Goal: Task Accomplishment & Management: Use online tool/utility

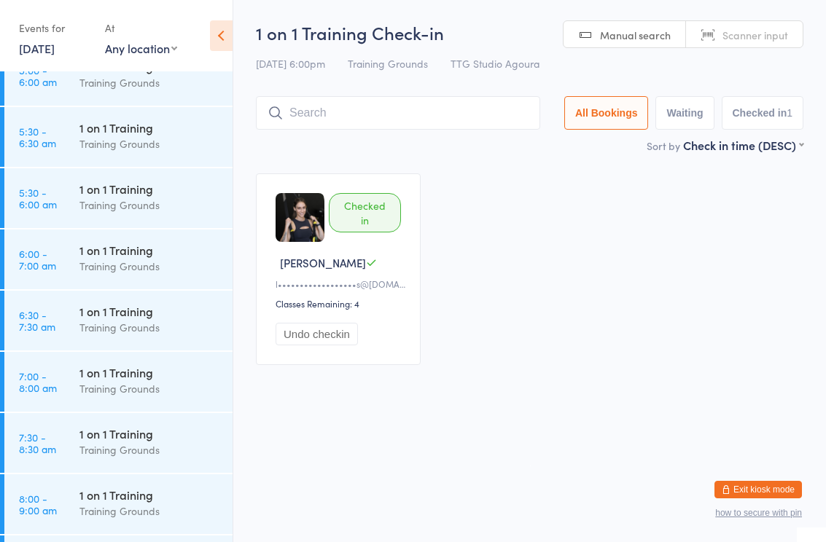
scroll to position [90, 0]
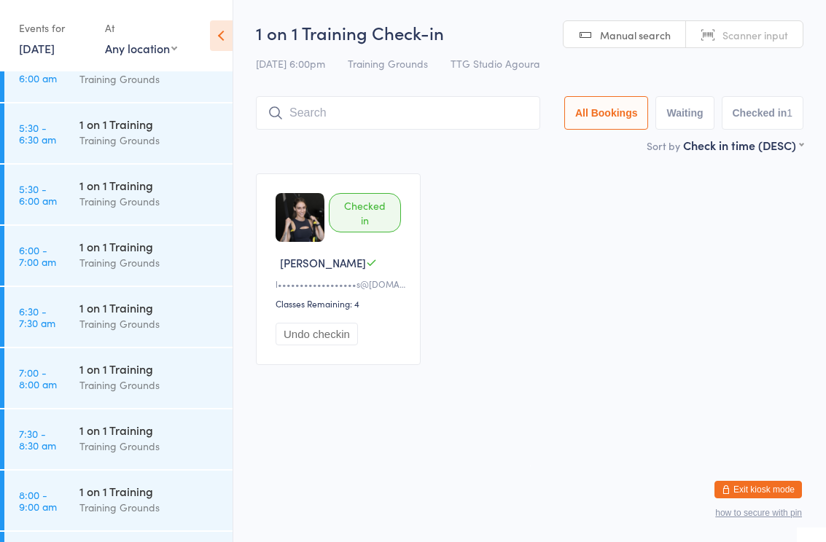
click at [131, 311] on div "1 on 1 Training" at bounding box center [149, 308] width 141 height 16
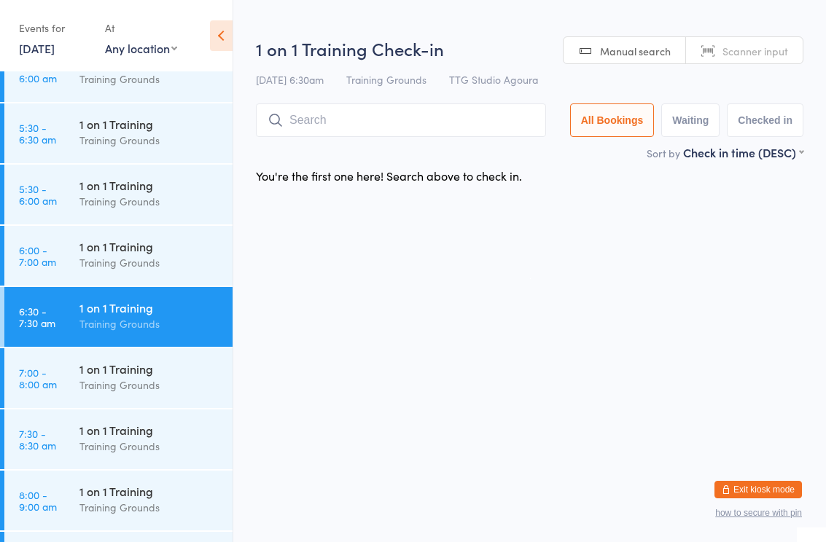
click at [166, 243] on div "1 on 1 Training" at bounding box center [149, 246] width 141 height 16
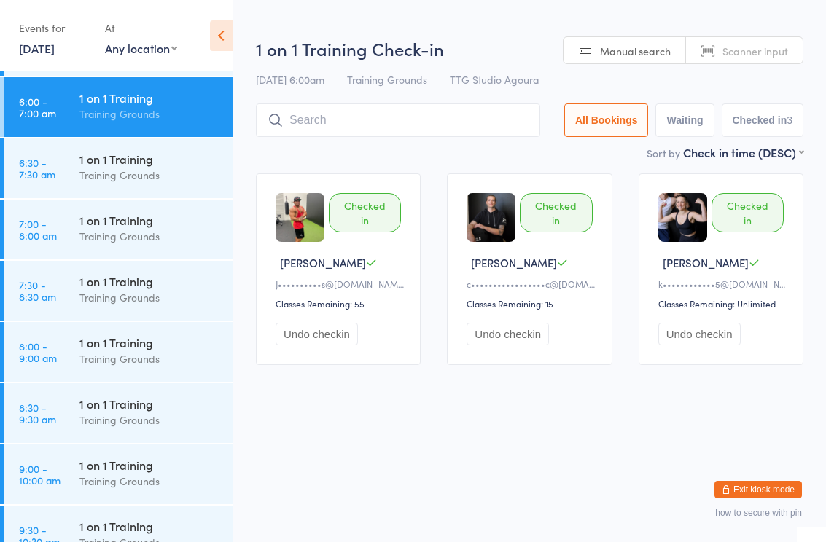
scroll to position [250, 0]
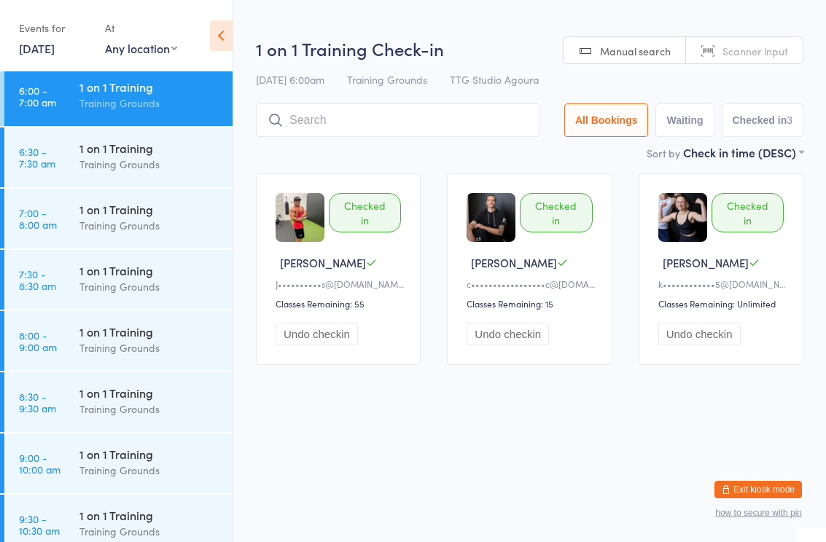
click at [125, 333] on div "1 on 1 Training" at bounding box center [149, 332] width 141 height 16
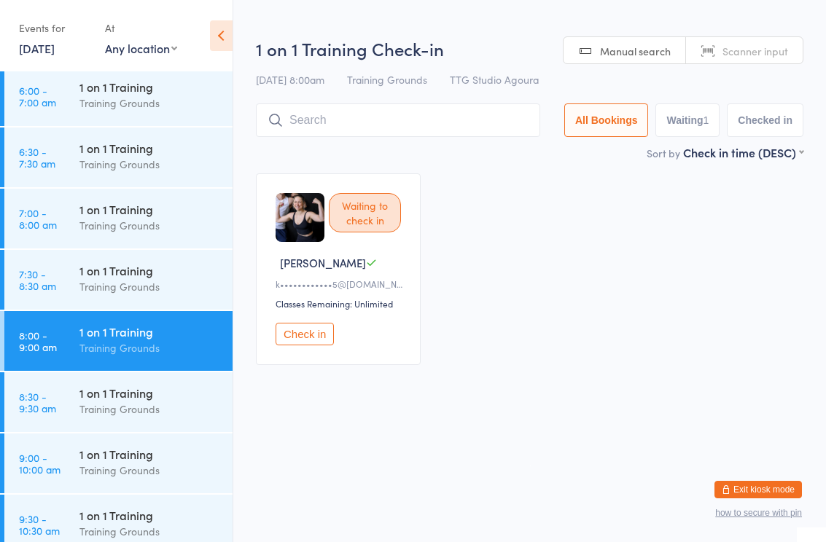
click at [152, 390] on div "1 on 1 Training" at bounding box center [149, 393] width 141 height 16
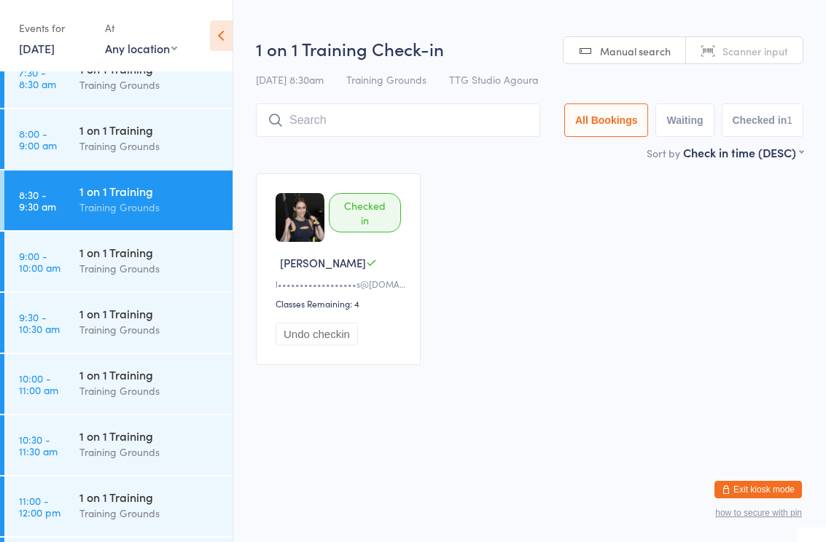
scroll to position [496, 0]
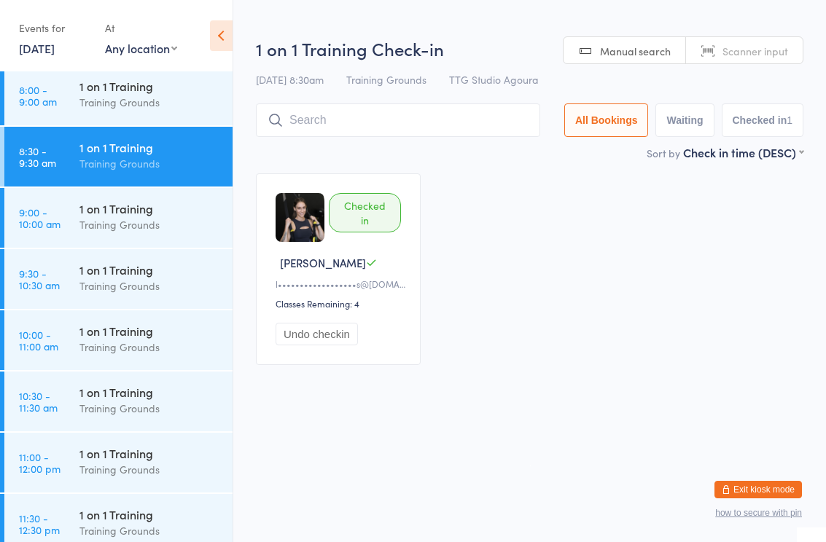
click at [133, 261] on div "1 on 1 Training Training Grounds" at bounding box center [155, 278] width 153 height 58
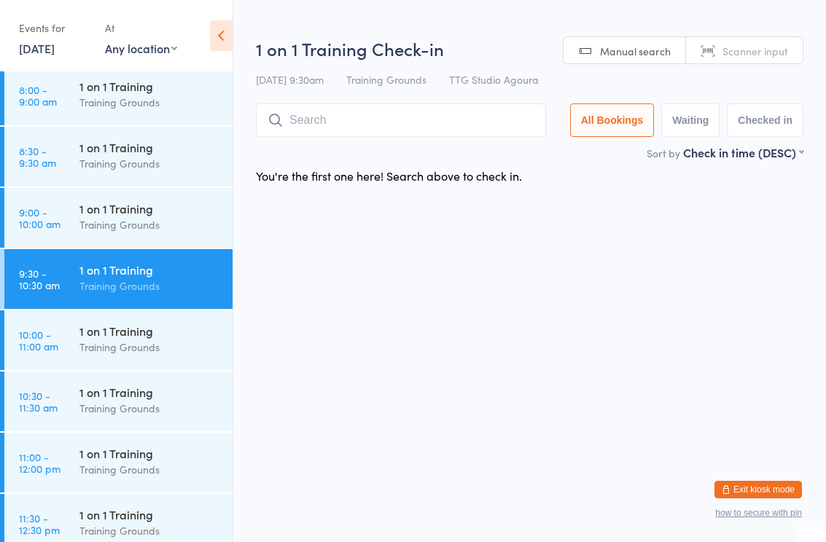
click at [130, 367] on div "1 on 1 Training Training Grounds" at bounding box center [155, 340] width 153 height 58
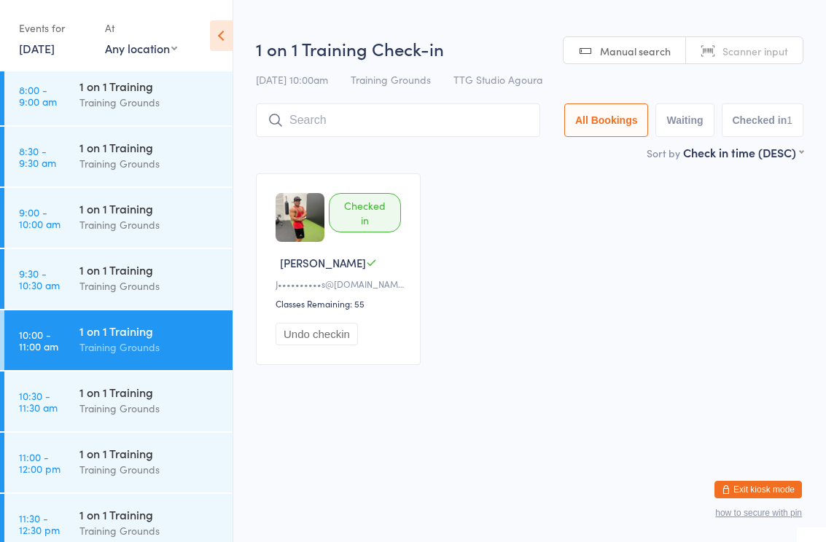
click at [159, 391] on div "1 on 1 Training" at bounding box center [149, 392] width 141 height 16
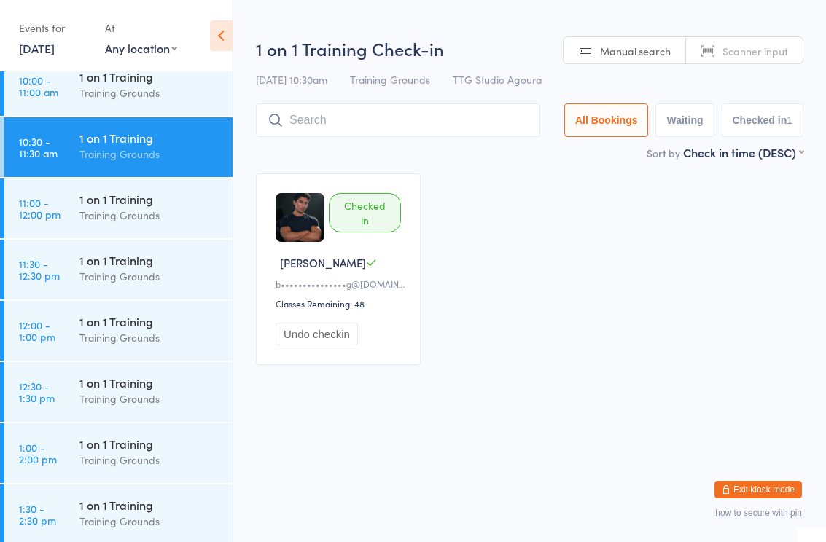
scroll to position [774, 0]
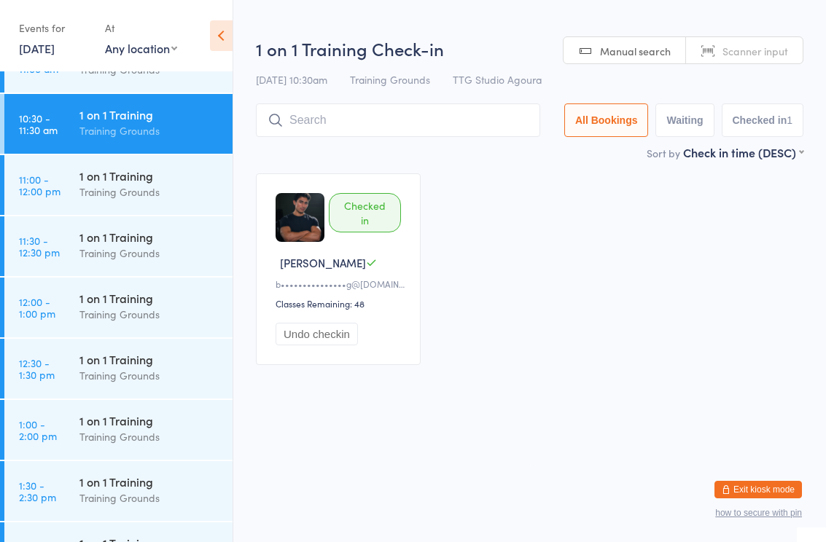
click at [150, 245] on div "1 on 1 Training" at bounding box center [149, 237] width 141 height 16
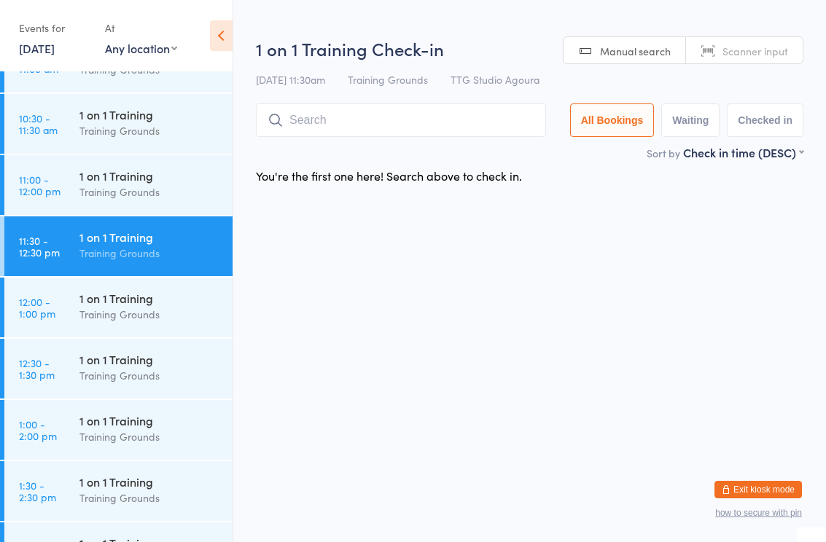
click at [138, 421] on div "1 on 1 Training" at bounding box center [149, 421] width 141 height 16
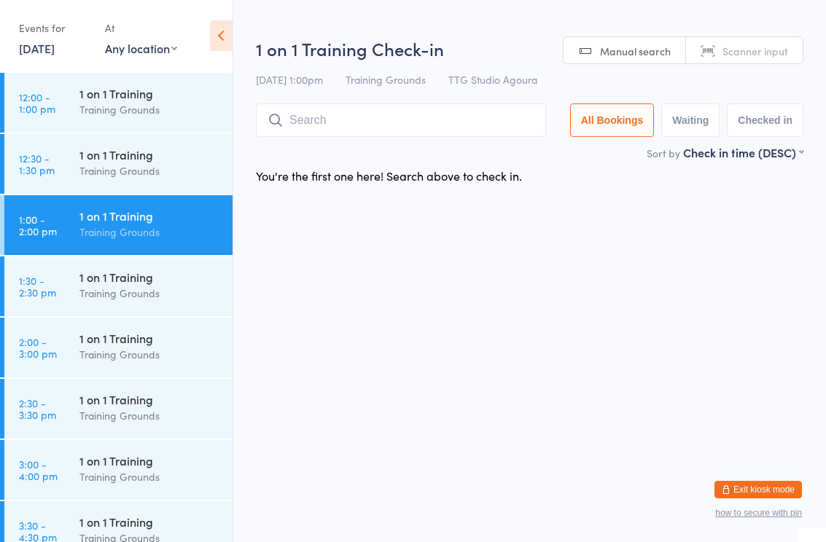
click at [123, 343] on div "1 on 1 Training" at bounding box center [149, 338] width 141 height 16
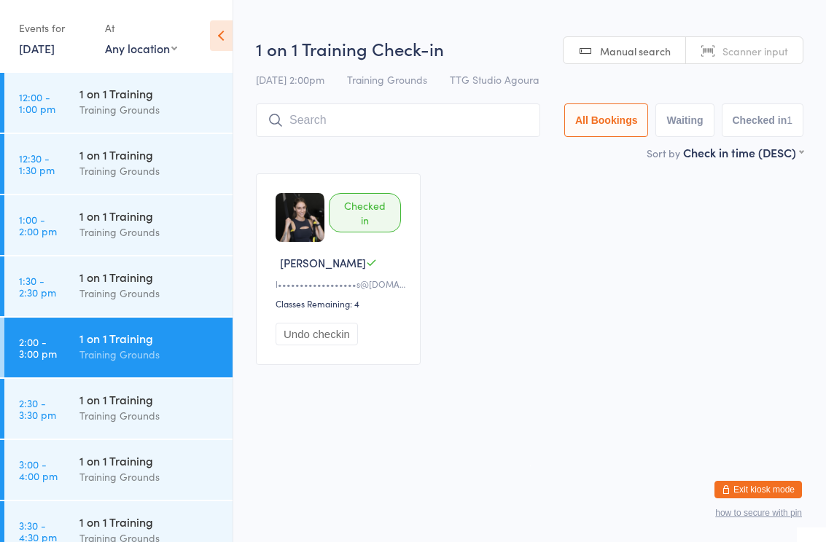
click at [160, 398] on div "1 on 1 Training" at bounding box center [149, 400] width 141 height 16
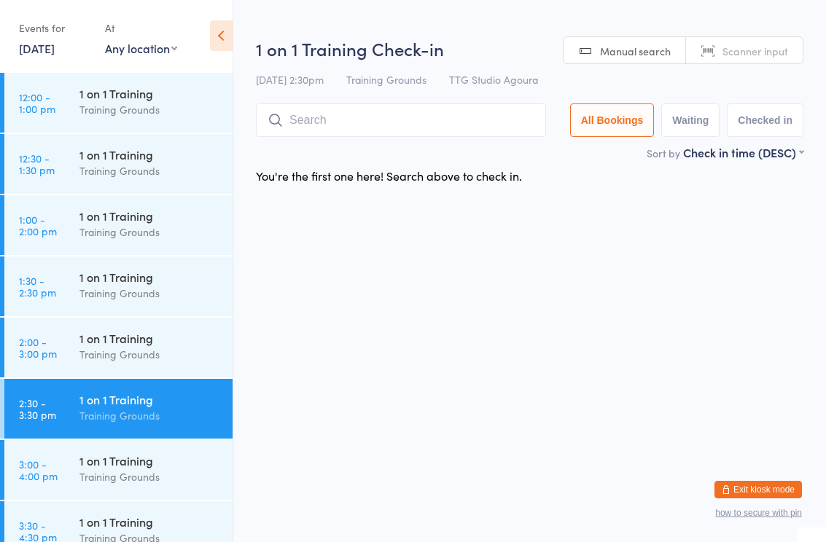
click at [149, 448] on div "1 on 1 Training Training Grounds" at bounding box center [155, 469] width 153 height 58
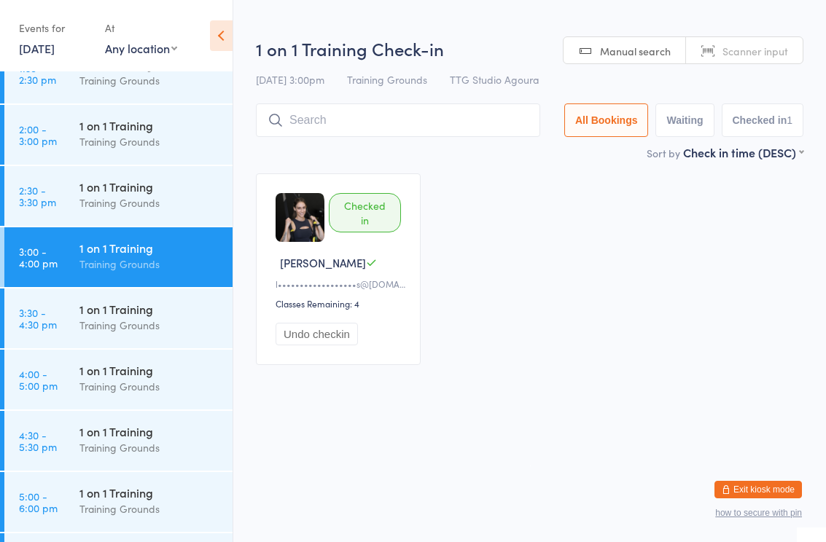
scroll to position [1195, 0]
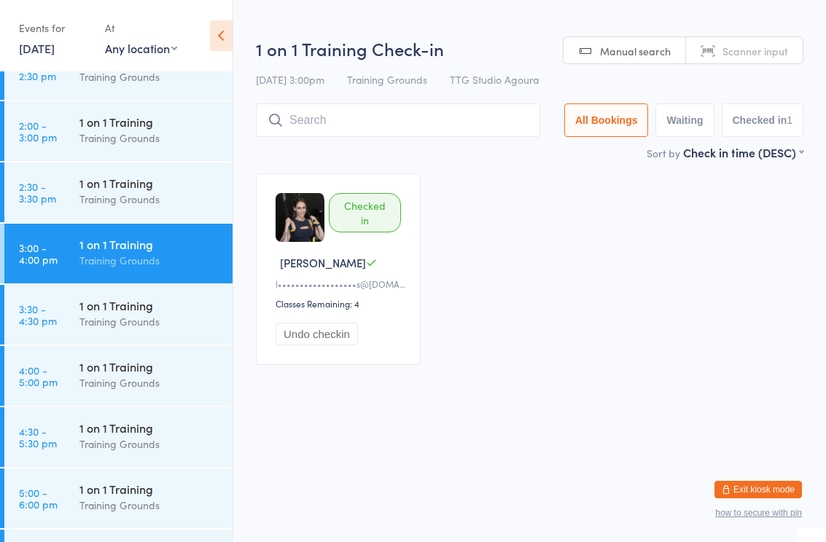
click at [118, 364] on div "1 on 1 Training" at bounding box center [149, 367] width 141 height 16
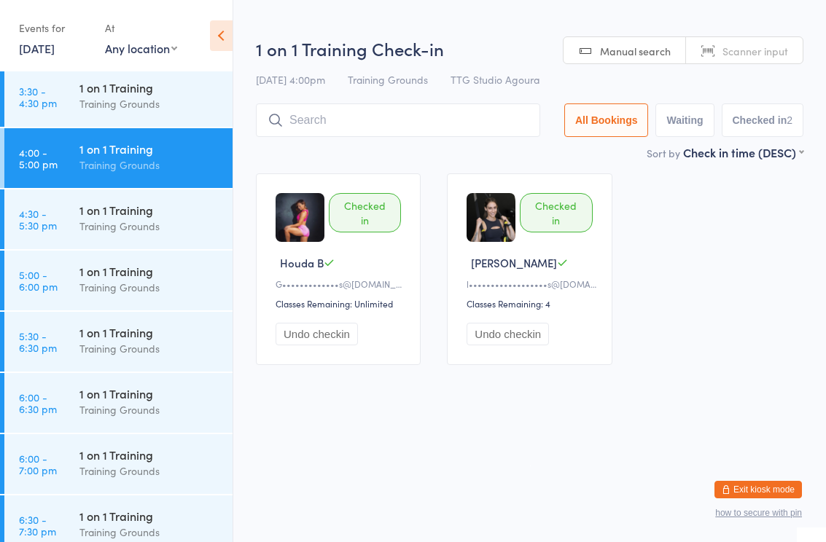
scroll to position [1420, 0]
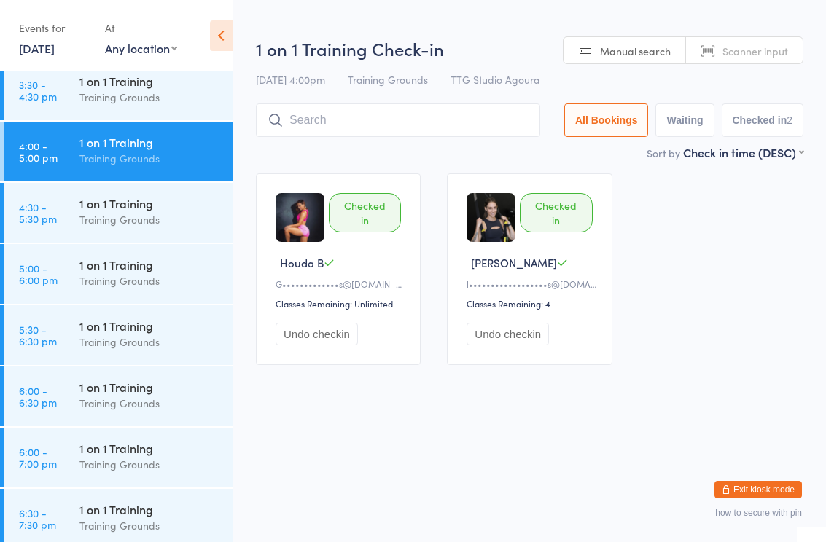
click at [147, 390] on div "1 on 1 Training" at bounding box center [149, 387] width 141 height 16
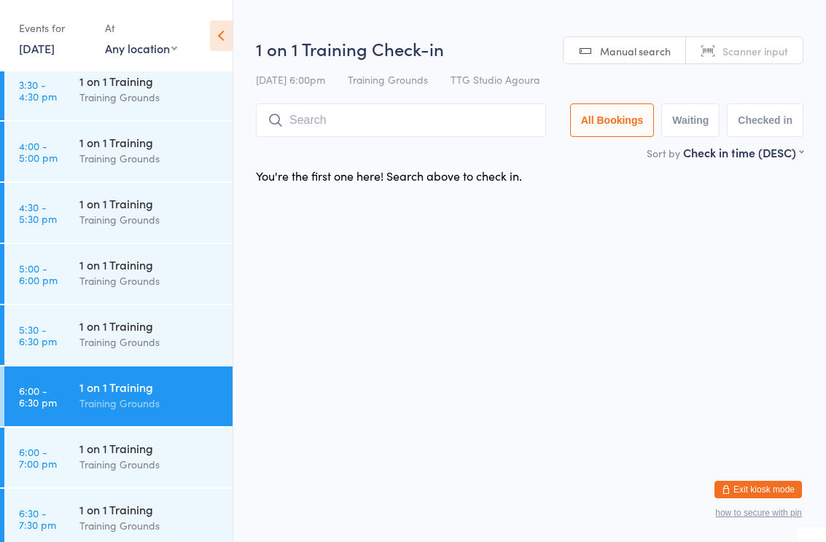
click at [157, 322] on div "1 on 1 Training" at bounding box center [149, 326] width 141 height 16
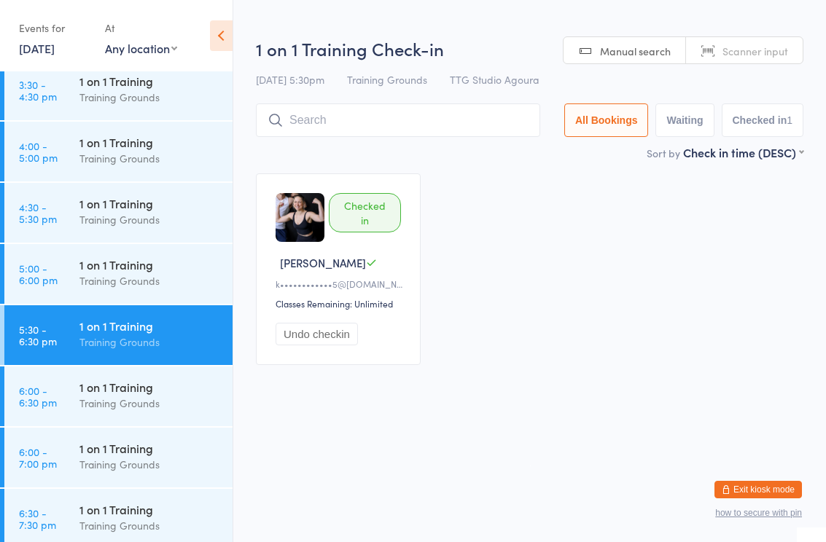
click at [166, 436] on div "1 on 1 Training Training Grounds" at bounding box center [155, 457] width 153 height 58
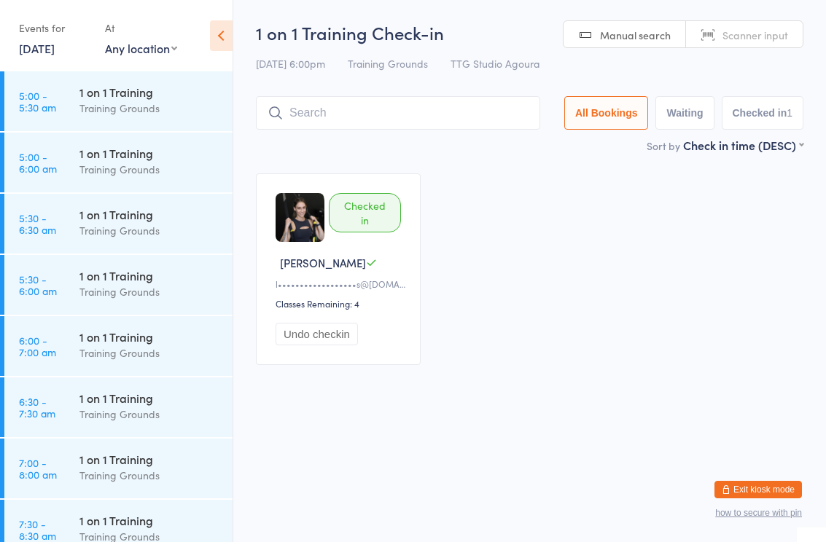
click at [695, 286] on div "Checked in Jessi L l••••••••••••••••••s@gmail.com Classes Remaining: 4 Undo che…" at bounding box center [530, 269] width 574 height 218
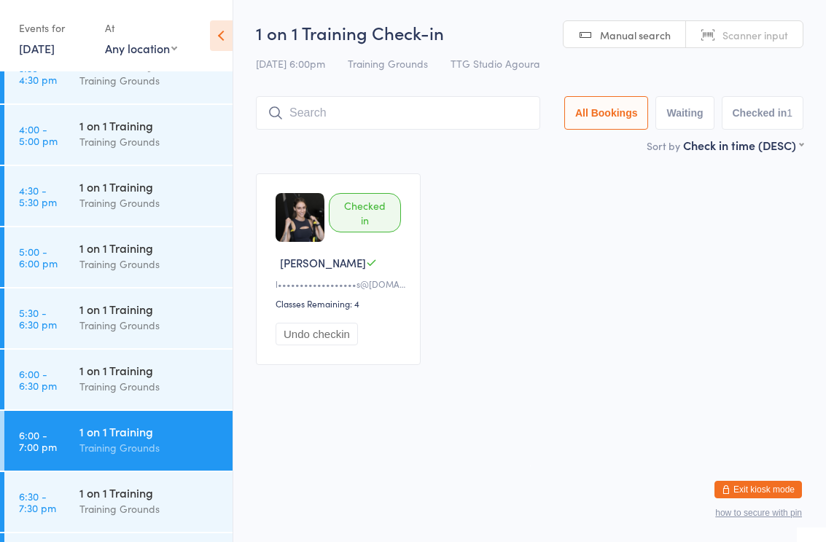
scroll to position [1398, 0]
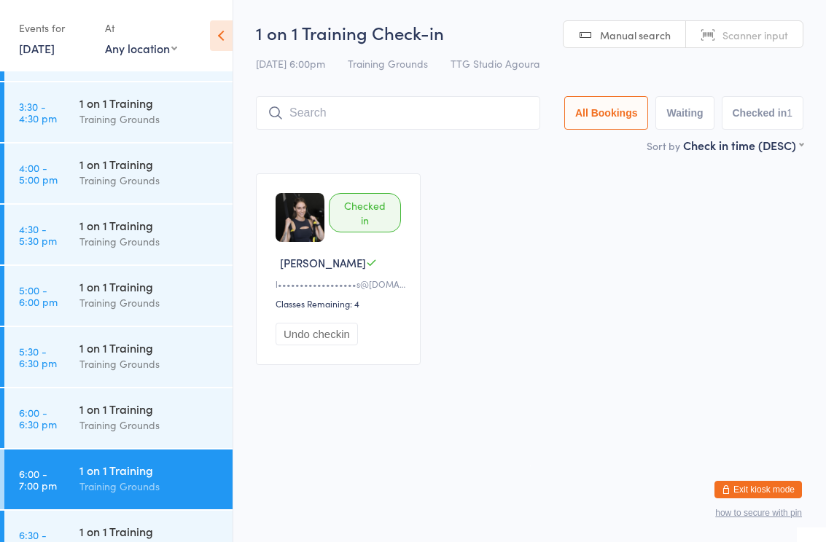
click at [137, 227] on div "1 on 1 Training" at bounding box center [149, 225] width 141 height 16
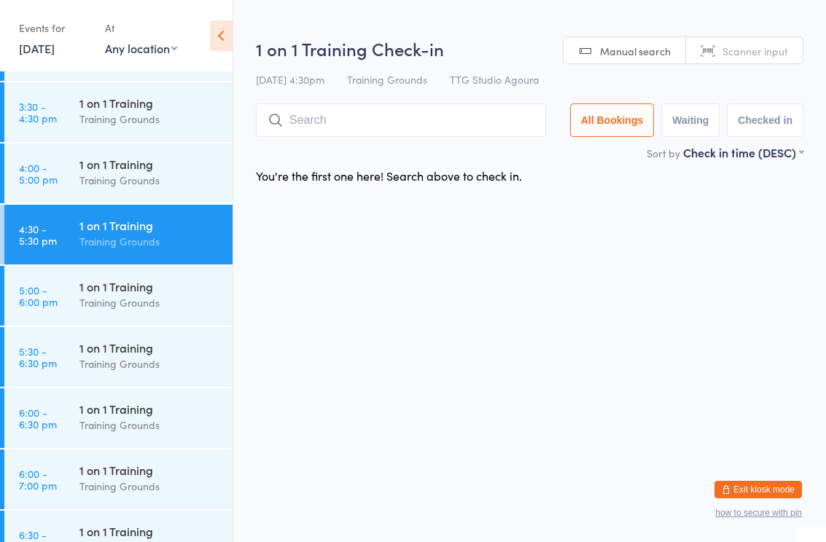
click at [401, 115] on input "search" at bounding box center [401, 121] width 290 height 34
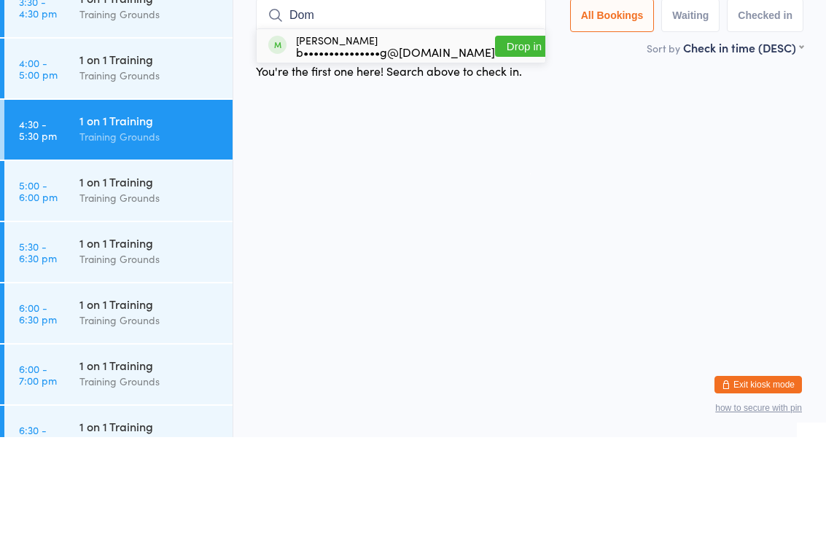
type input "Dom"
click at [516, 141] on button "Drop in" at bounding box center [524, 151] width 58 height 21
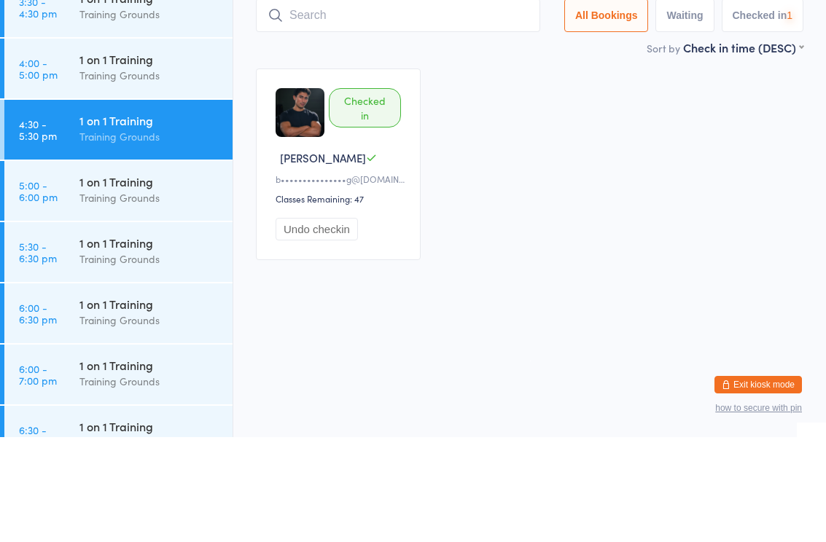
click at [498, 162] on div "Checked in Dominic L b•••••••••••••••g@gmail.com Classes Remaining: 47 Undo che…" at bounding box center [530, 269] width 574 height 218
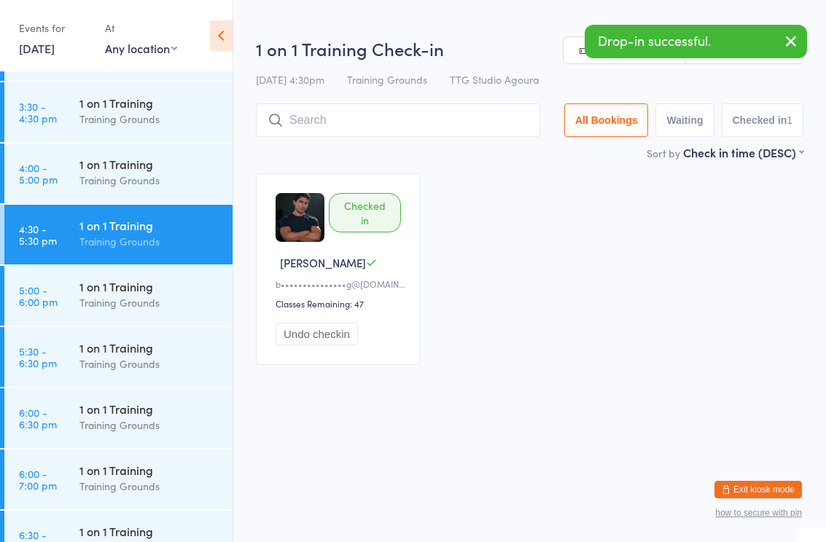
click at [138, 350] on div "1 on 1 Training" at bounding box center [149, 348] width 141 height 16
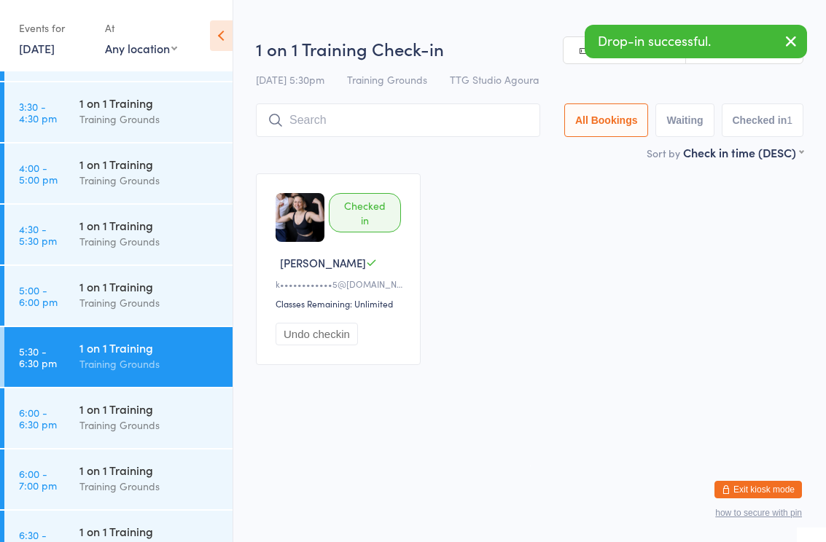
click at [420, 112] on input "search" at bounding box center [398, 121] width 284 height 34
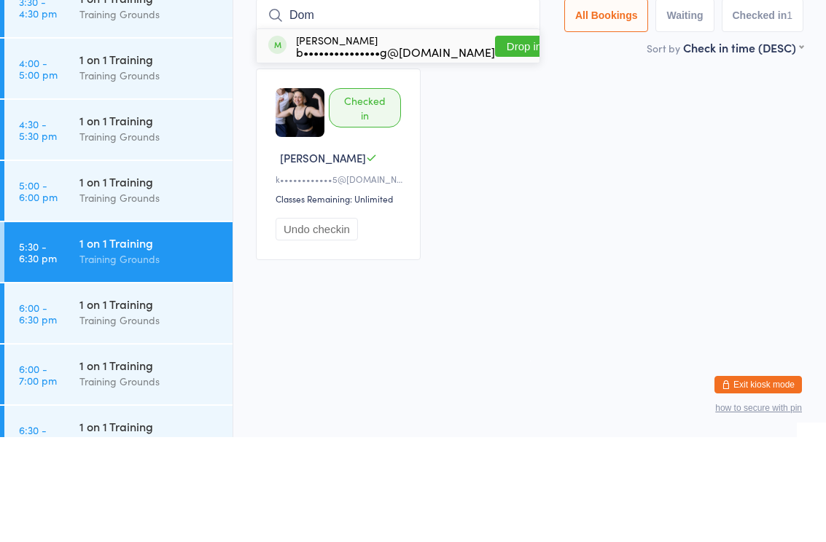
type input "Dom"
click at [506, 141] on button "Drop in" at bounding box center [524, 151] width 58 height 21
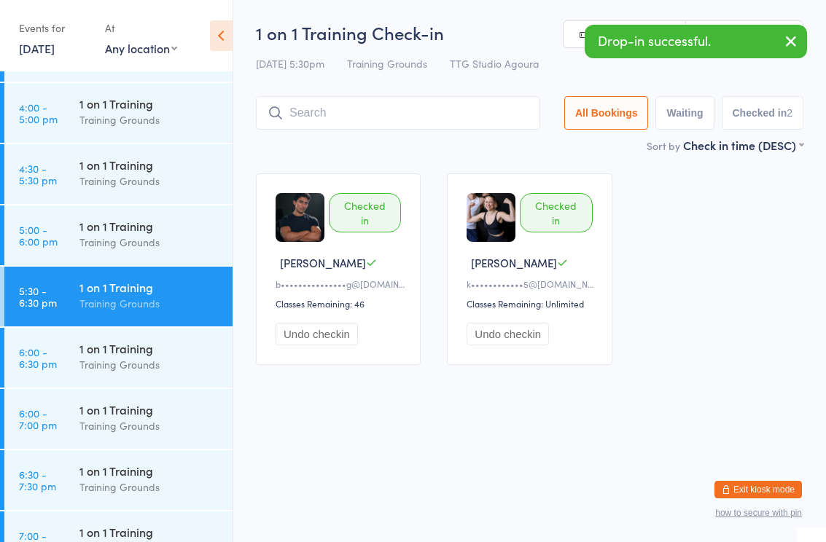
scroll to position [1463, 0]
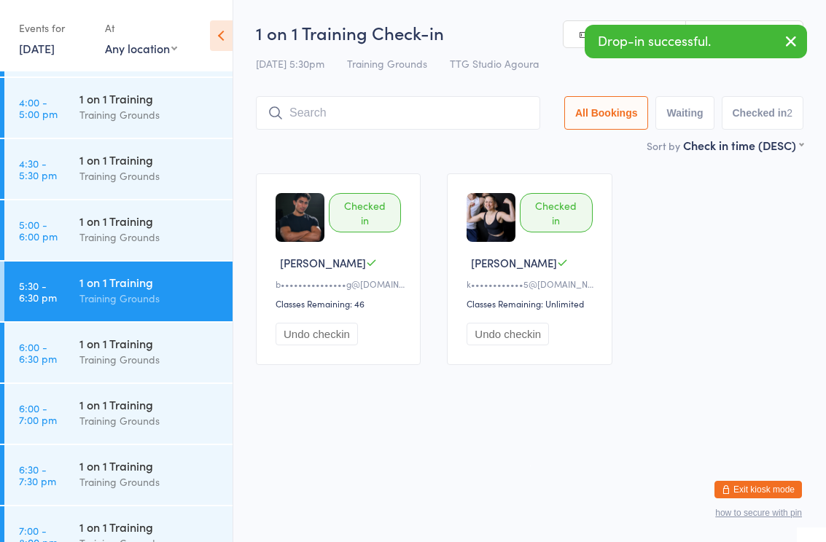
click at [135, 478] on div "Training Grounds" at bounding box center [149, 482] width 141 height 17
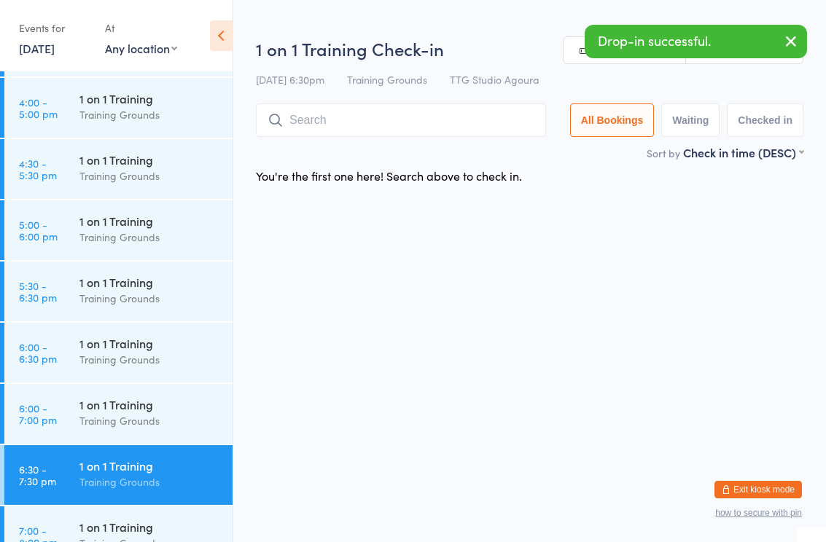
click at [369, 123] on input "search" at bounding box center [401, 121] width 290 height 34
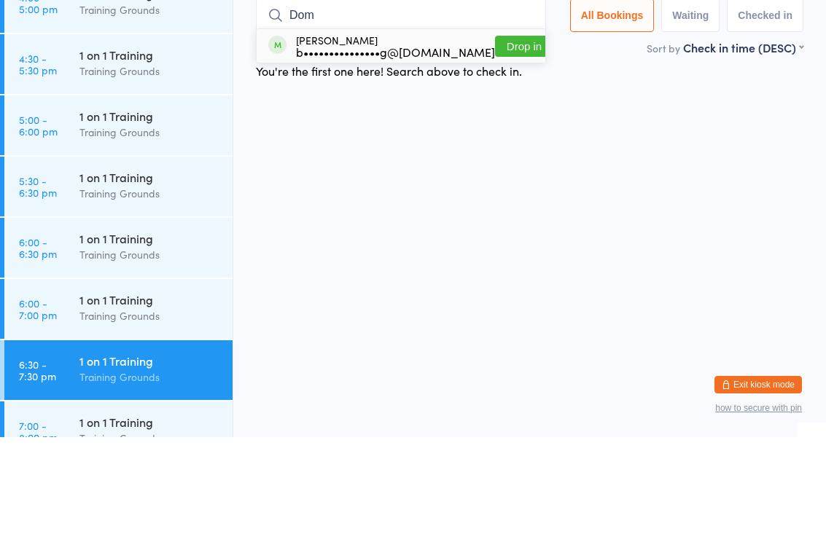
type input "Dom"
click at [512, 141] on button "Drop in" at bounding box center [524, 151] width 58 height 21
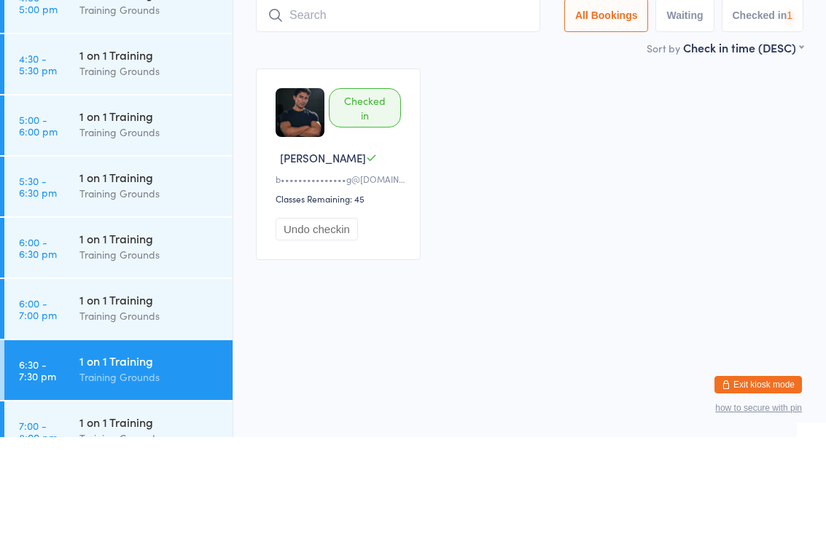
click at [618, 160] on div "Checked in Dominic L b•••••••••••••••g@gmail.com Classes Remaining: 45 Undo che…" at bounding box center [530, 269] width 574 height 218
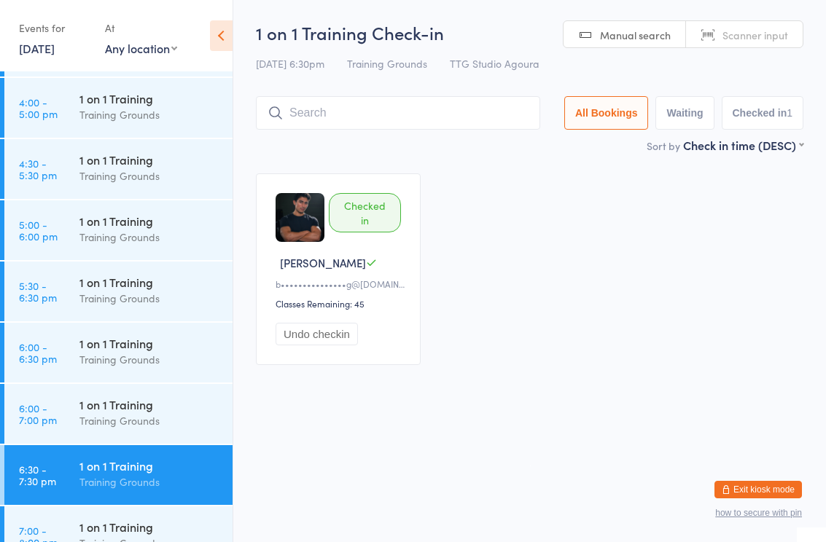
click at [547, 297] on div "Checked in Dominic L b•••••••••••••••g@gmail.com Classes Remaining: 45 Undo che…" at bounding box center [530, 269] width 574 height 218
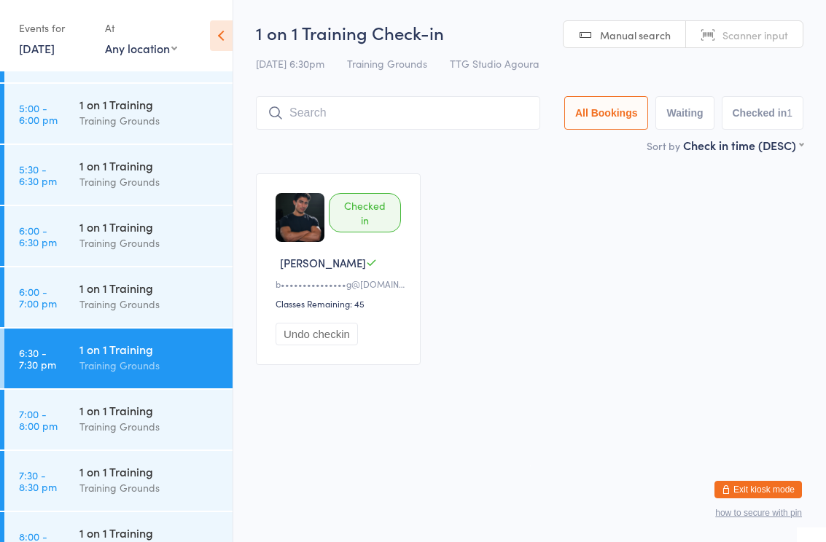
scroll to position [1579, 0]
click at [165, 173] on div "1 on 1 Training" at bounding box center [149, 166] width 141 height 16
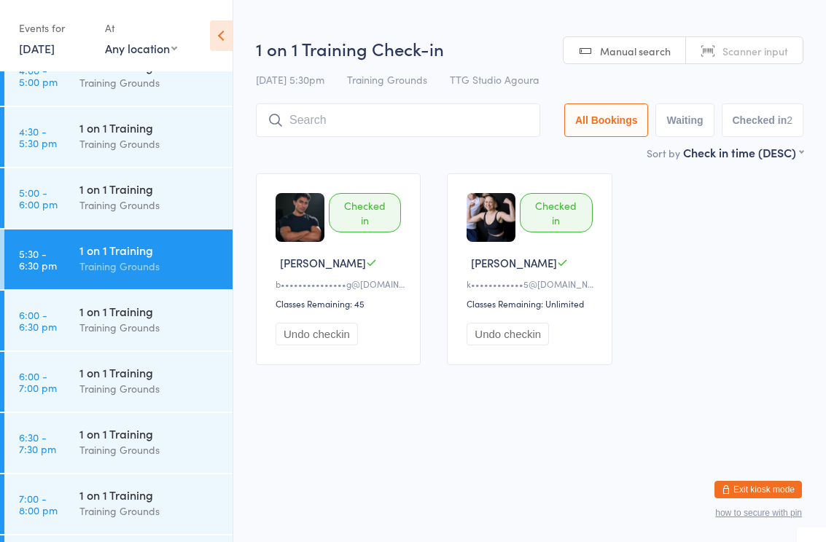
scroll to position [1458, 0]
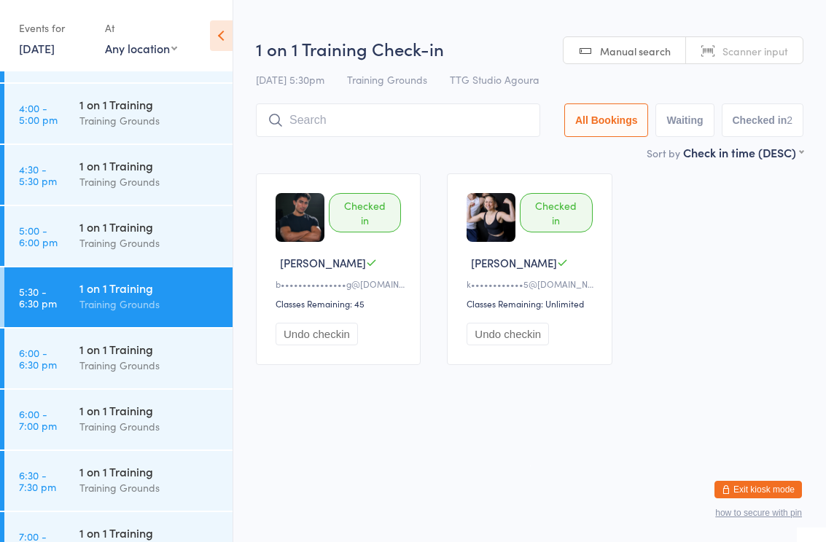
click at [126, 187] on div "Training Grounds" at bounding box center [149, 182] width 141 height 17
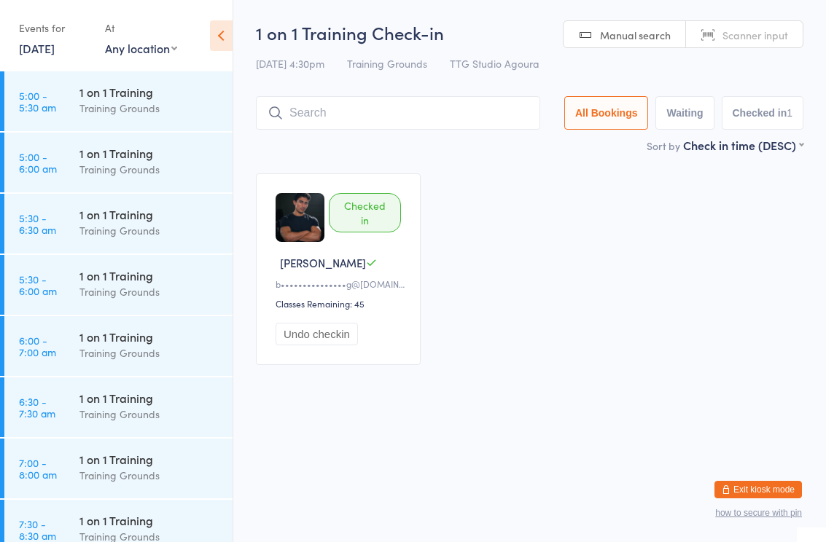
click at [732, 378] on div "Checked in Dominic L b•••••••••••••••g@gmail.com Classes Remaining: 45 Undo che…" at bounding box center [530, 269] width 574 height 218
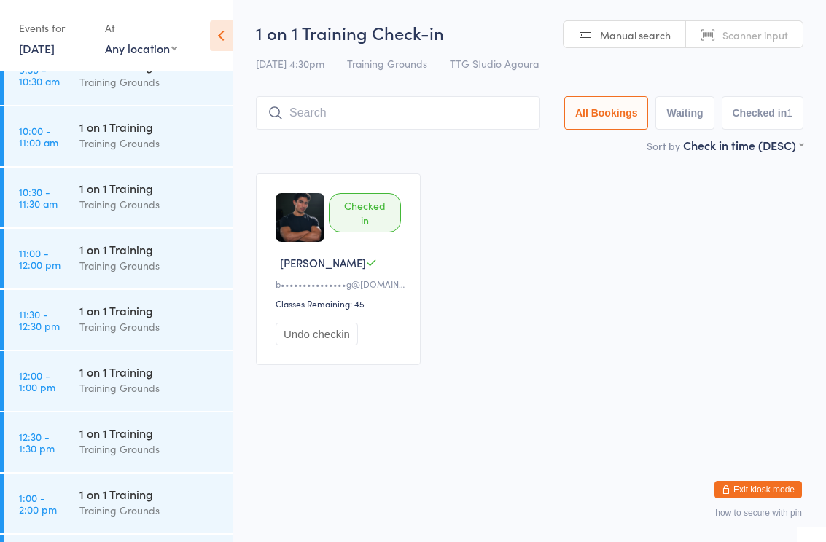
scroll to position [717, 0]
